Goal: Transaction & Acquisition: Purchase product/service

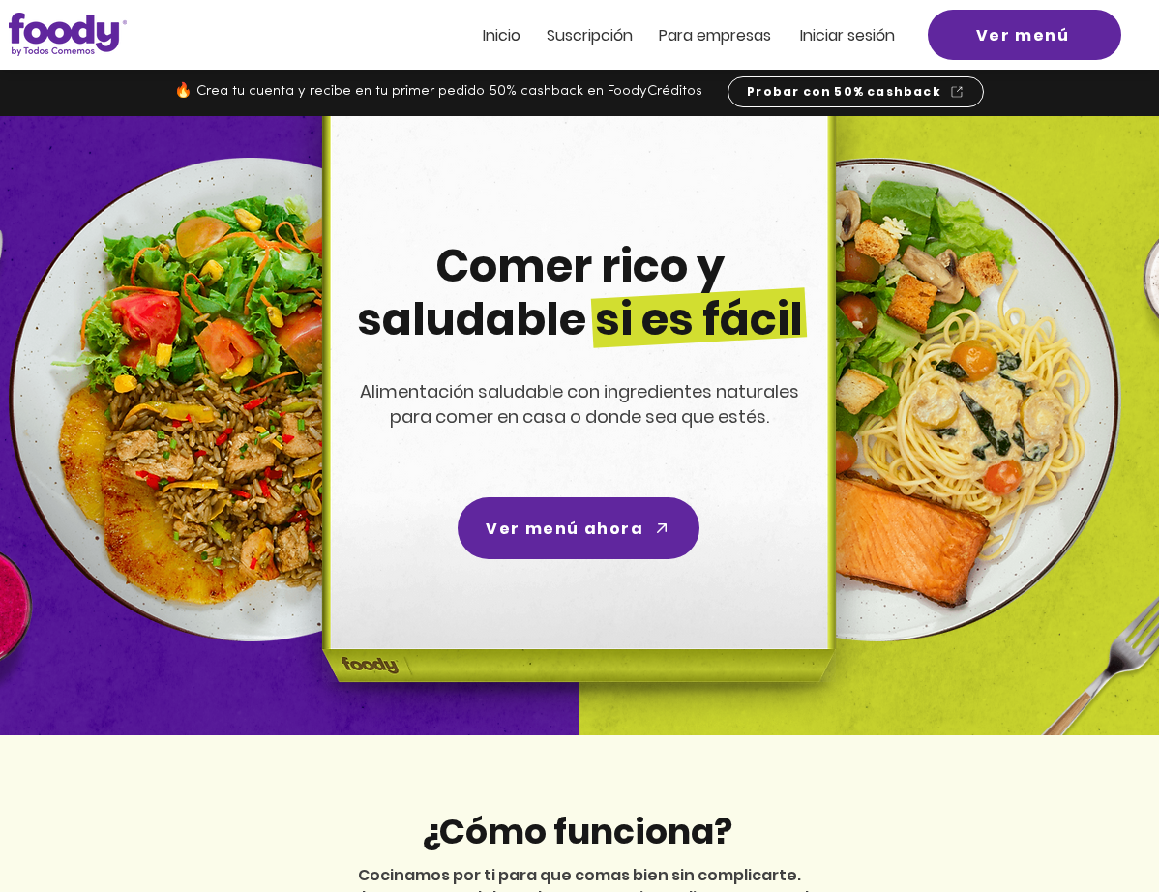
click at [831, 44] on span "Iniciar sesión" at bounding box center [847, 35] width 95 height 22
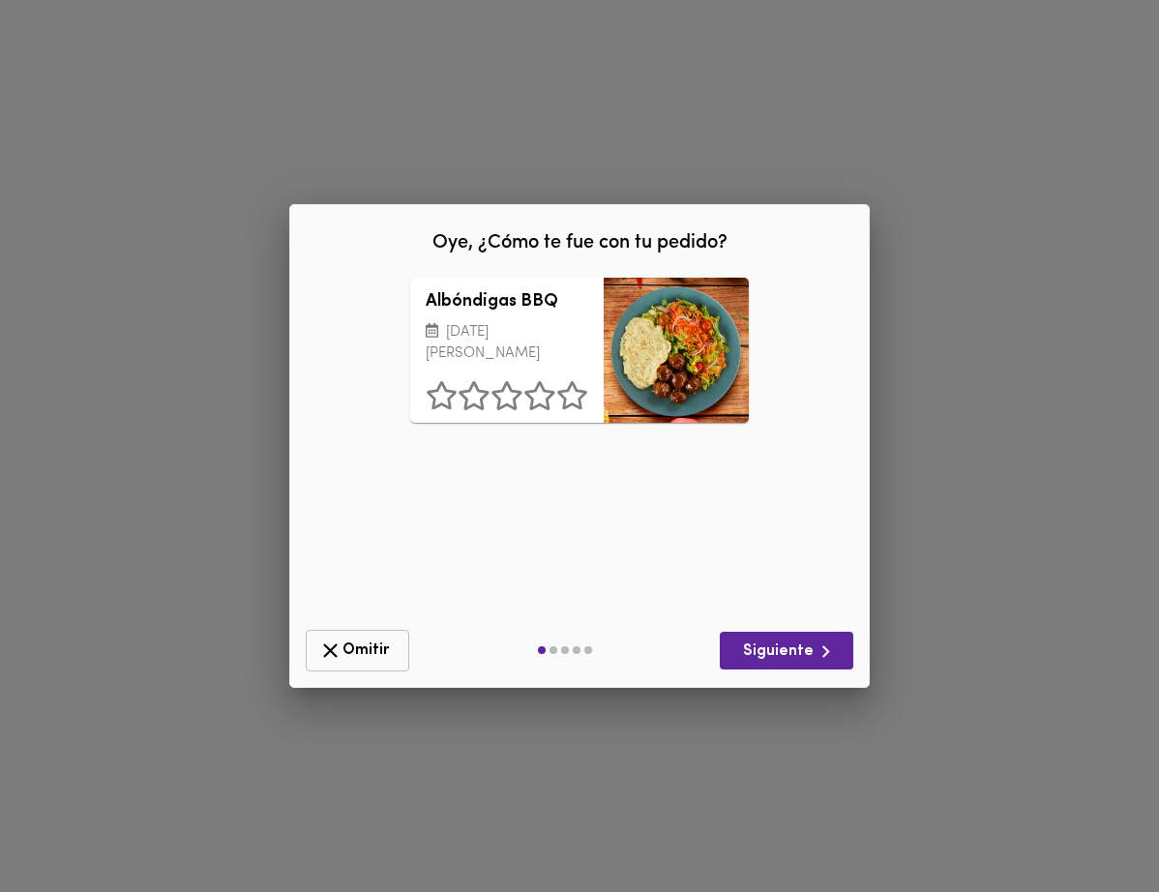
click at [361, 654] on span "Omitir" at bounding box center [357, 651] width 78 height 24
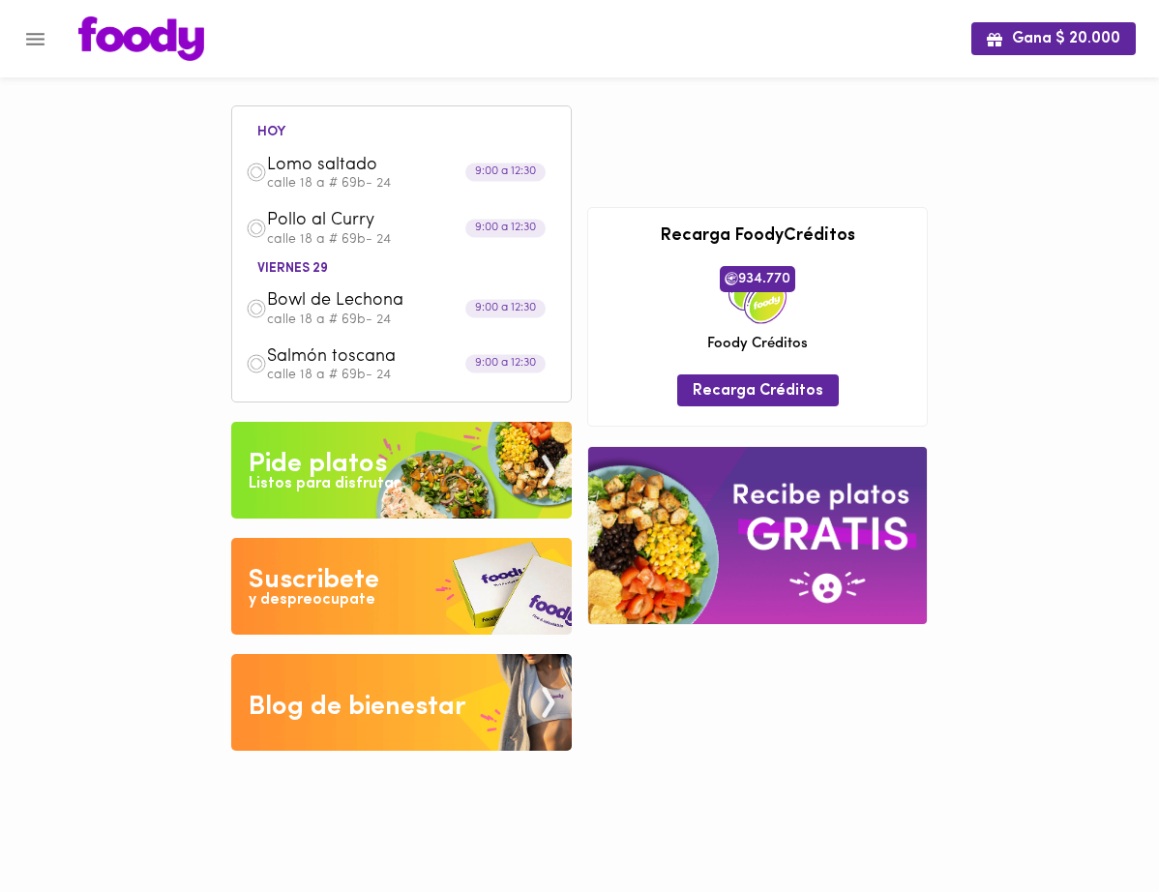
click at [335, 474] on div "Listos para disfrutar" at bounding box center [324, 484] width 151 height 22
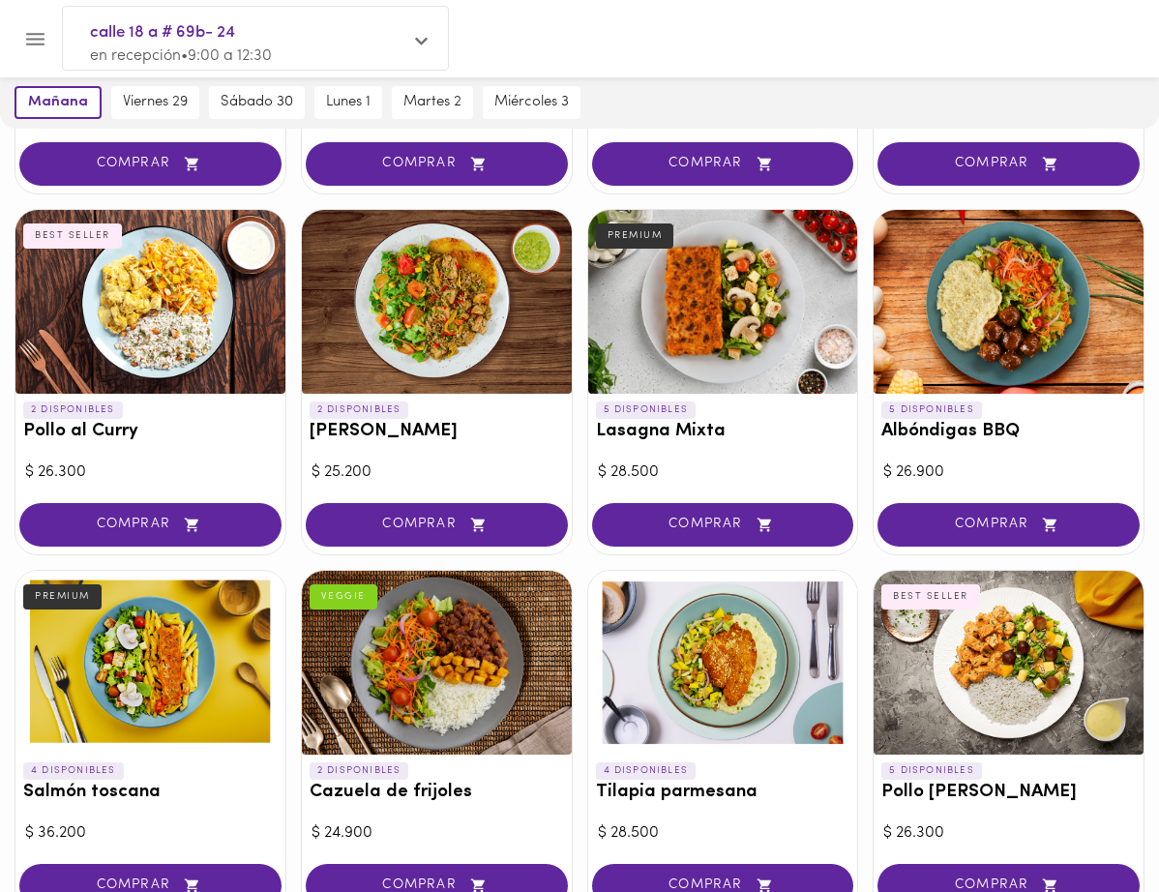
scroll to position [1163, 0]
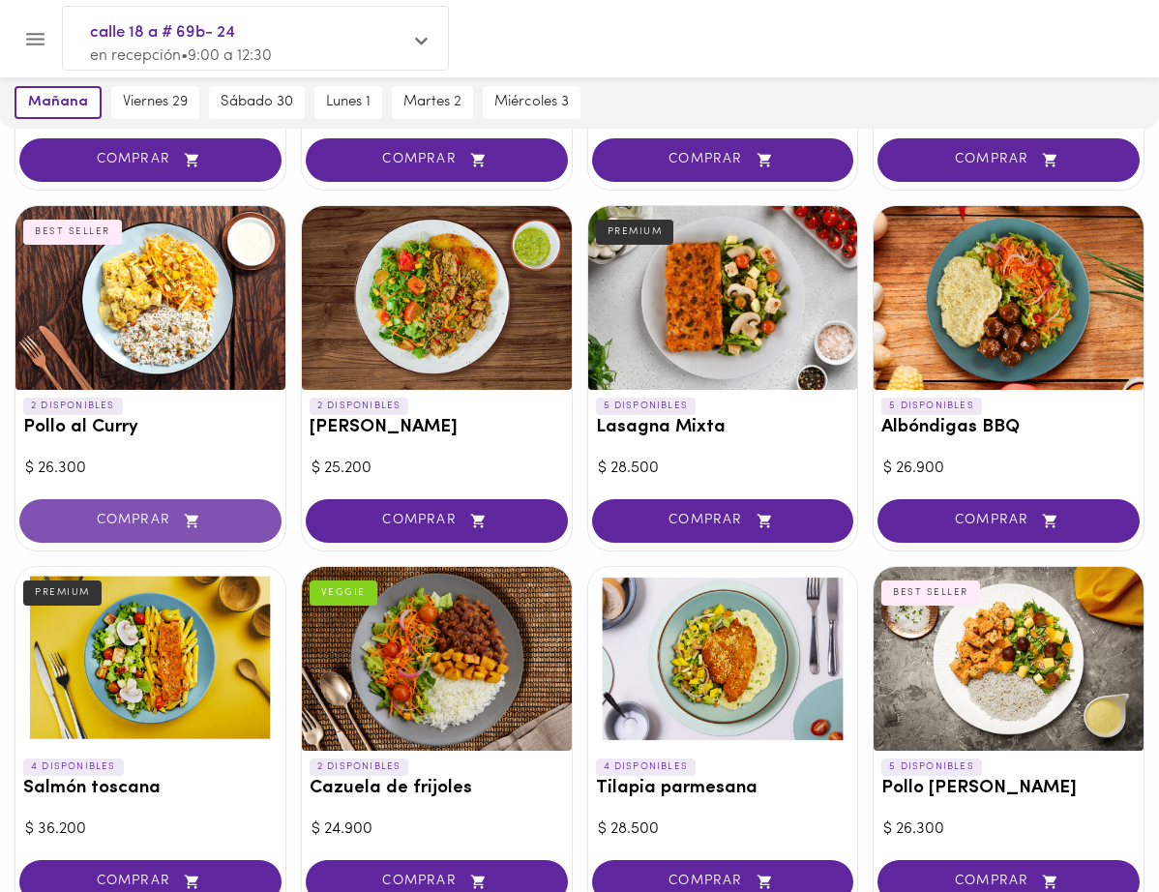
click at [125, 527] on span "COMPRAR" at bounding box center [151, 521] width 214 height 16
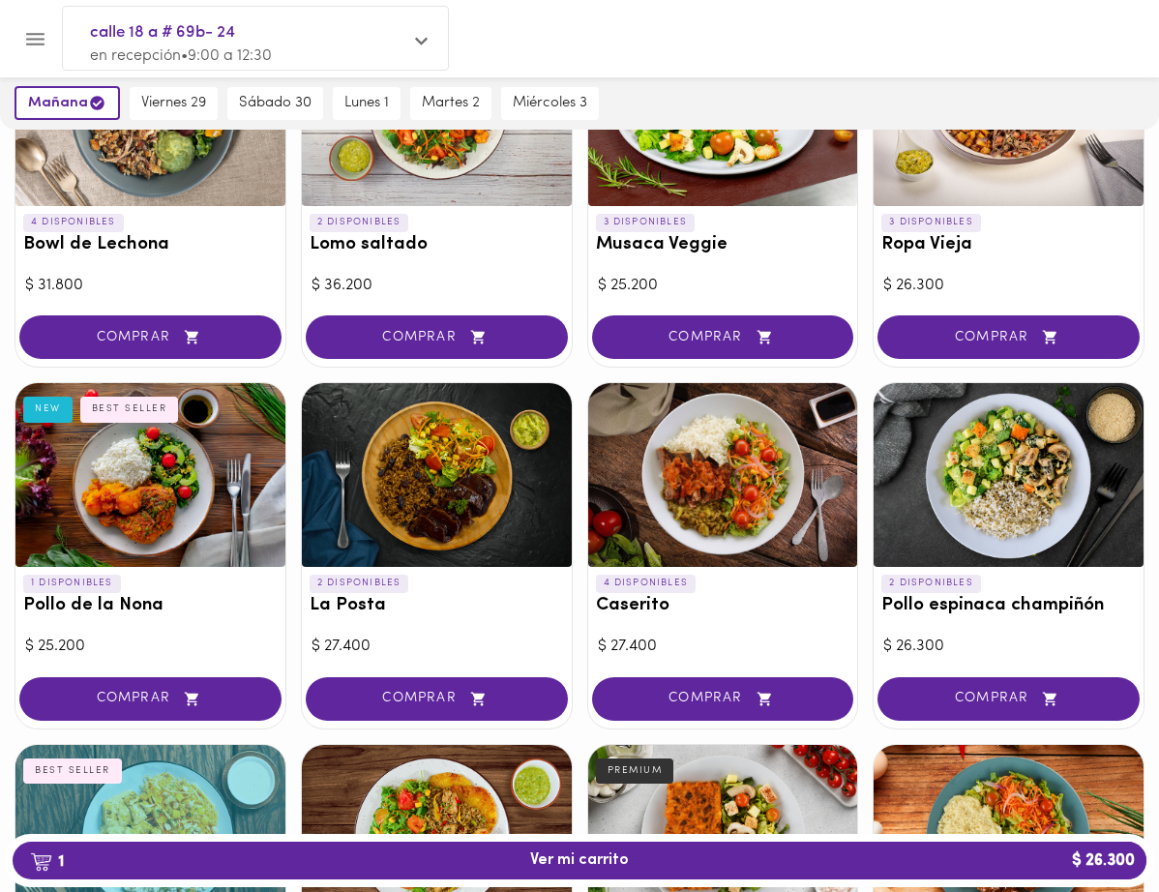
scroll to position [626, 0]
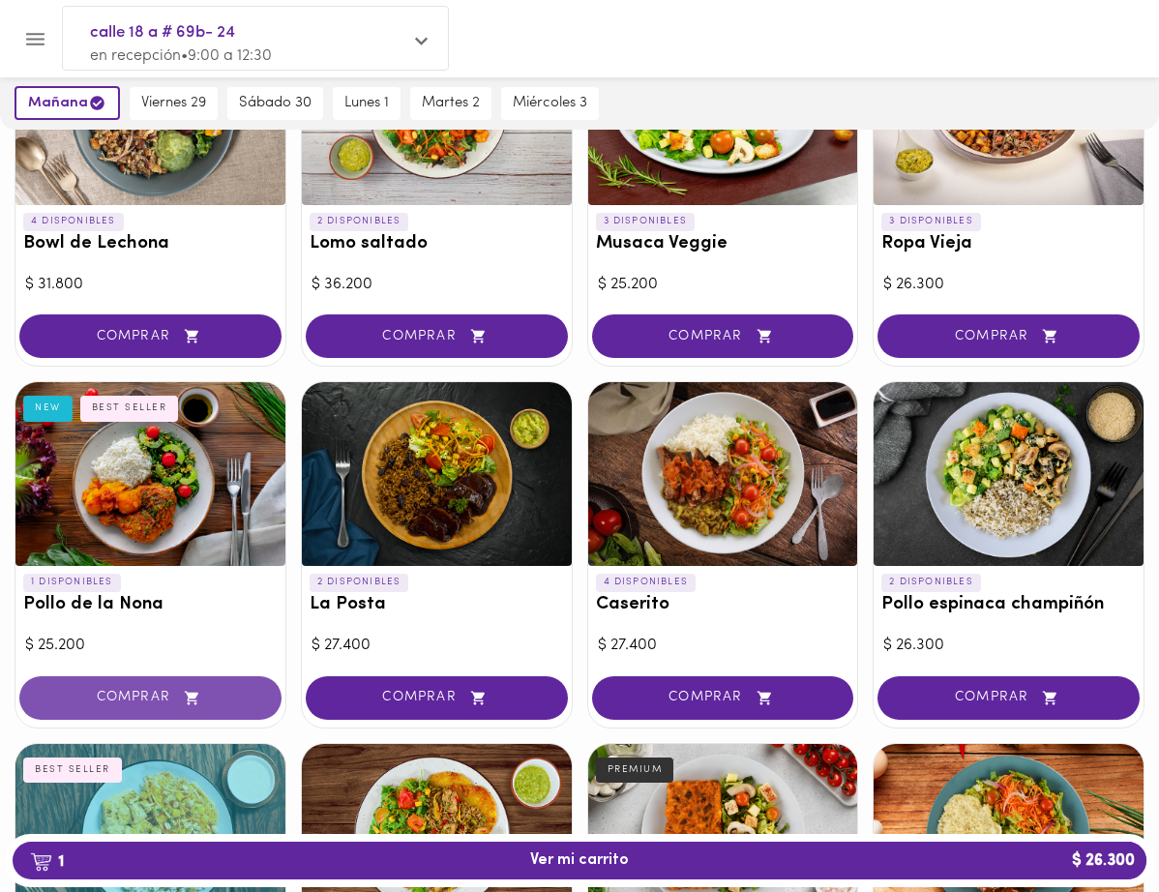
click at [115, 701] on span "COMPRAR" at bounding box center [151, 698] width 214 height 16
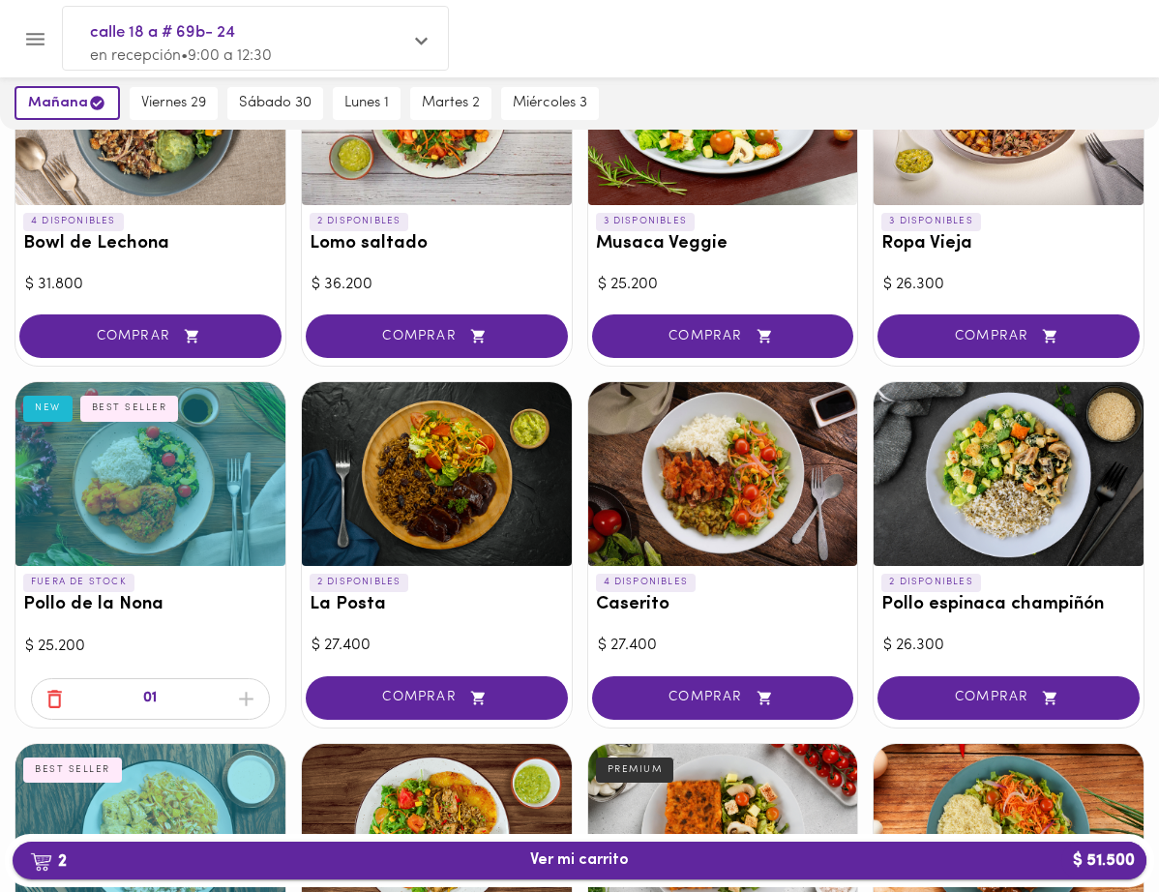
click at [552, 867] on span "2 Ver mi carrito $ 51.500" at bounding box center [579, 860] width 99 height 18
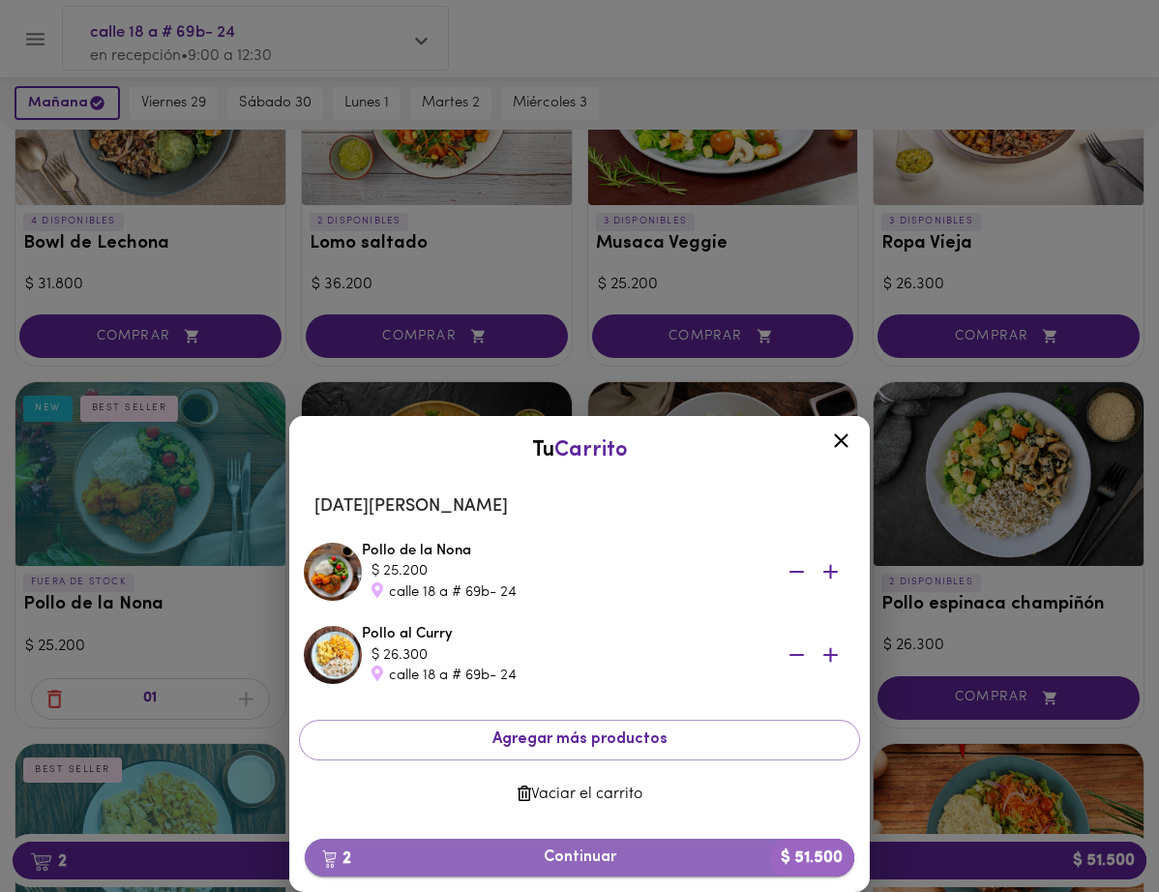
click at [633, 848] on span "2 Continuar $ 51.500" at bounding box center [579, 857] width 519 height 18
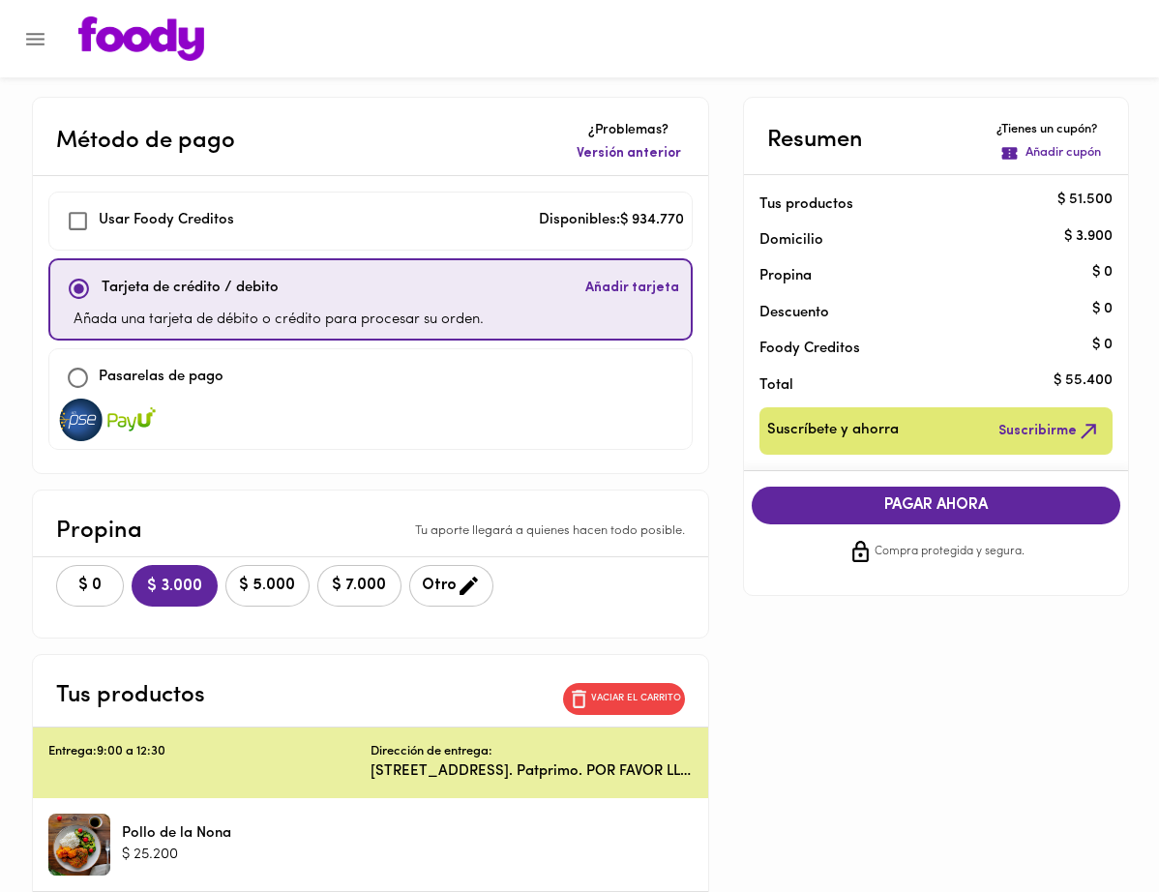
checkbox input "true"
click at [90, 602] on button "$ 0" at bounding box center [90, 586] width 68 height 42
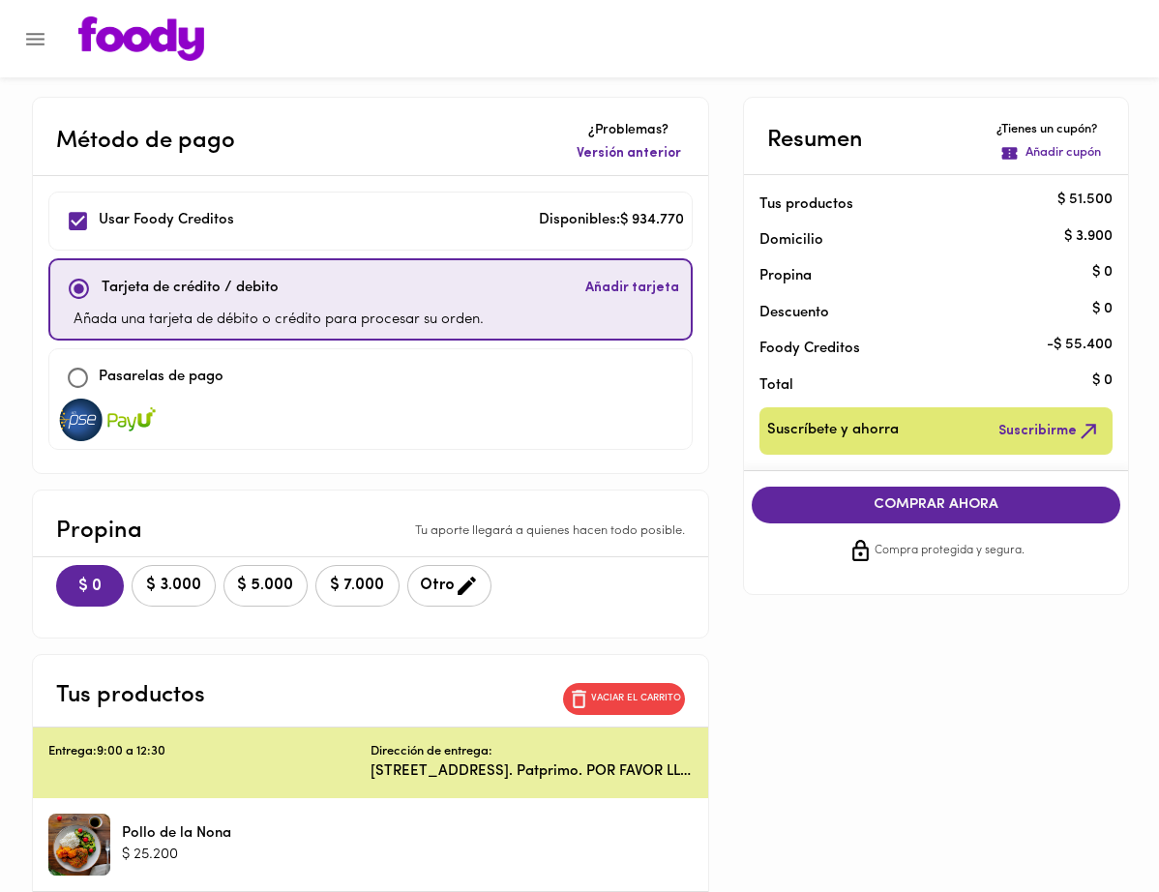
click at [956, 508] on span "COMPRAR AHORA" at bounding box center [936, 504] width 331 height 17
